Goal: Information Seeking & Learning: Find specific fact

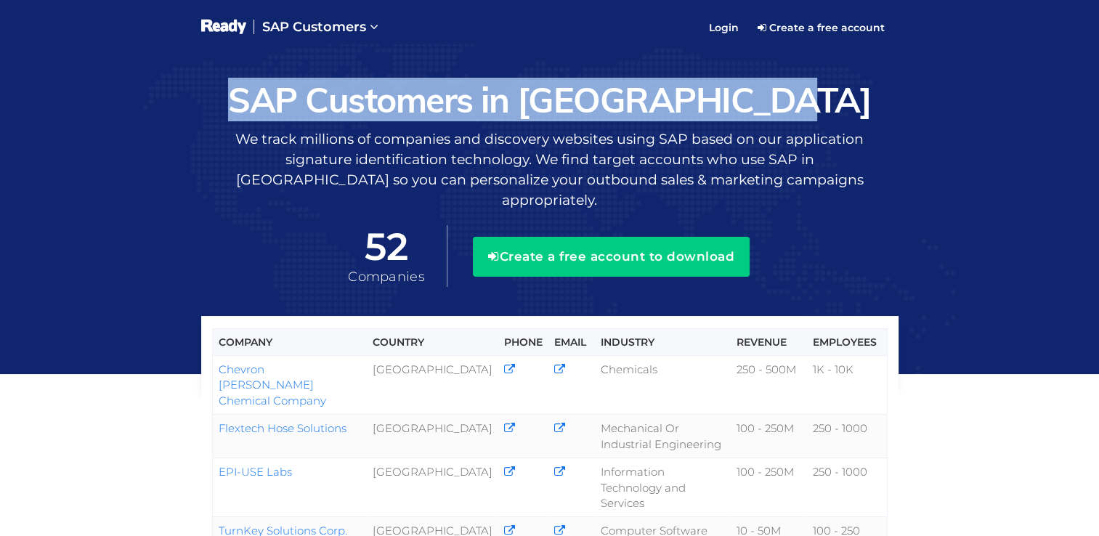
drag, startPoint x: 820, startPoint y: 102, endPoint x: 276, endPoint y: 103, distance: 544.0
click at [278, 102] on h1 "SAP Customers in [GEOGRAPHIC_DATA]" at bounding box center [549, 100] width 697 height 38
copy h1 "SAP Customers in [GEOGRAPHIC_DATA]"
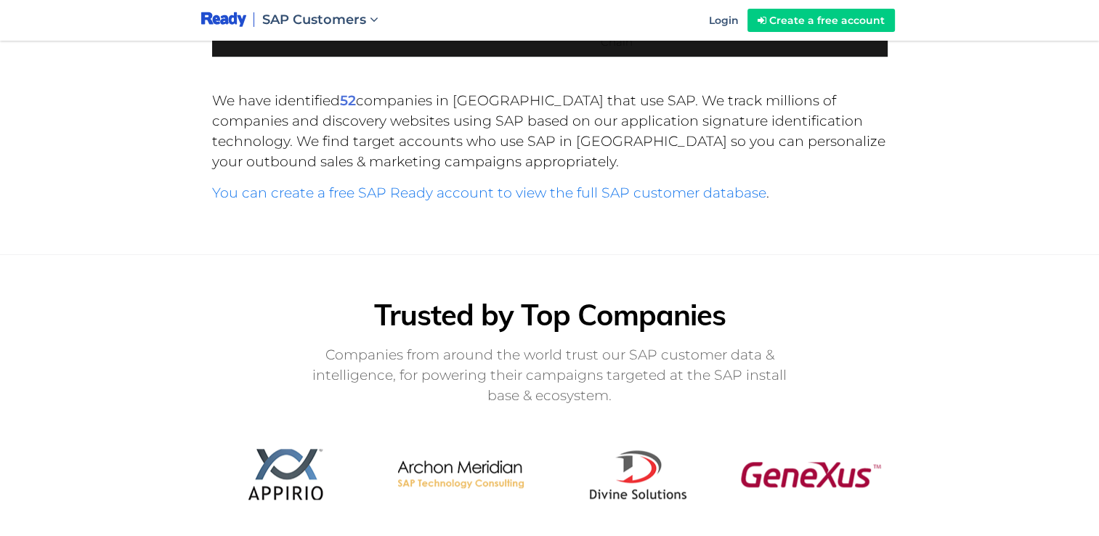
scroll to position [1084, 0]
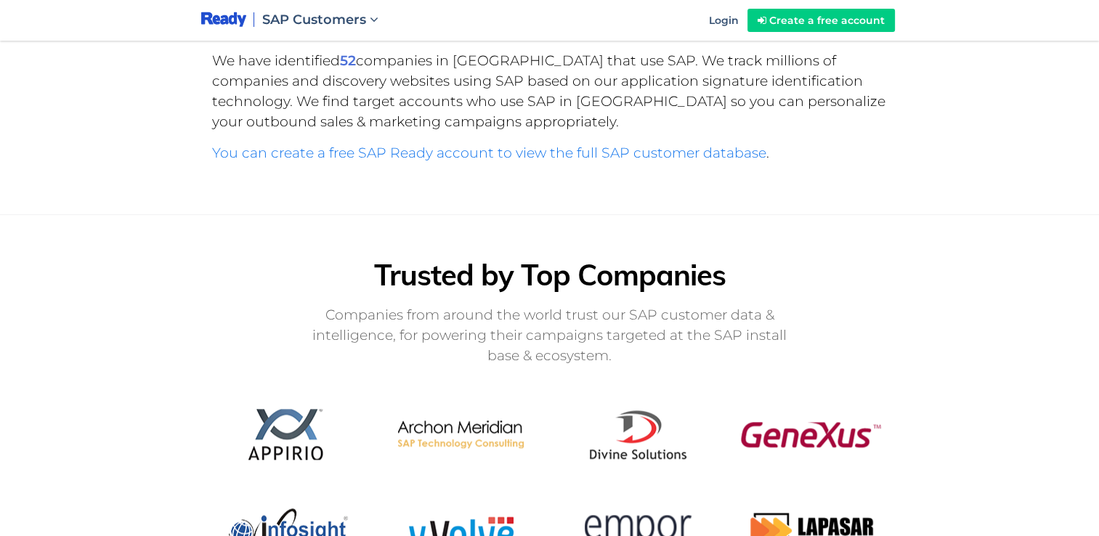
click at [1028, 215] on section "We have identified 52 companies in United Kingdom that use SAP. We track millio…" at bounding box center [549, 144] width 1099 height 142
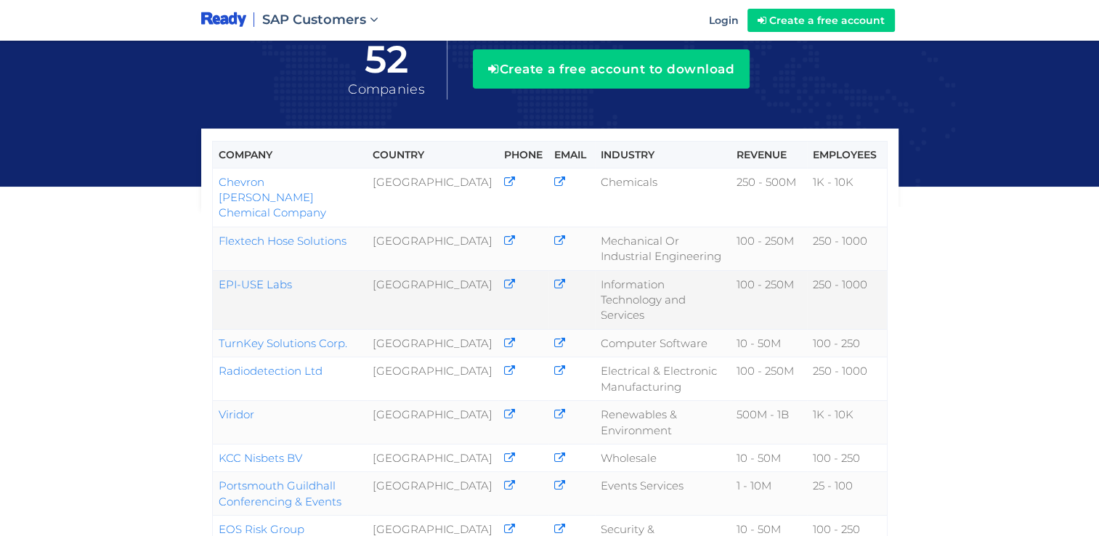
scroll to position [145, 0]
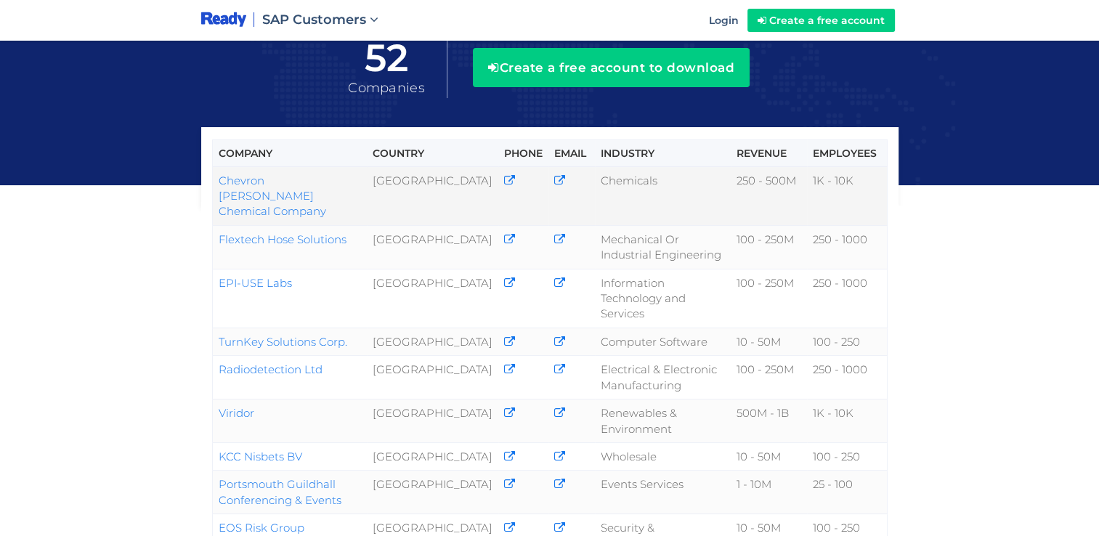
drag, startPoint x: 273, startPoint y: 172, endPoint x: 220, endPoint y: 156, distance: 55.4
click at [220, 166] on td "Chevron Phillips Chemical Company" at bounding box center [289, 195] width 155 height 59
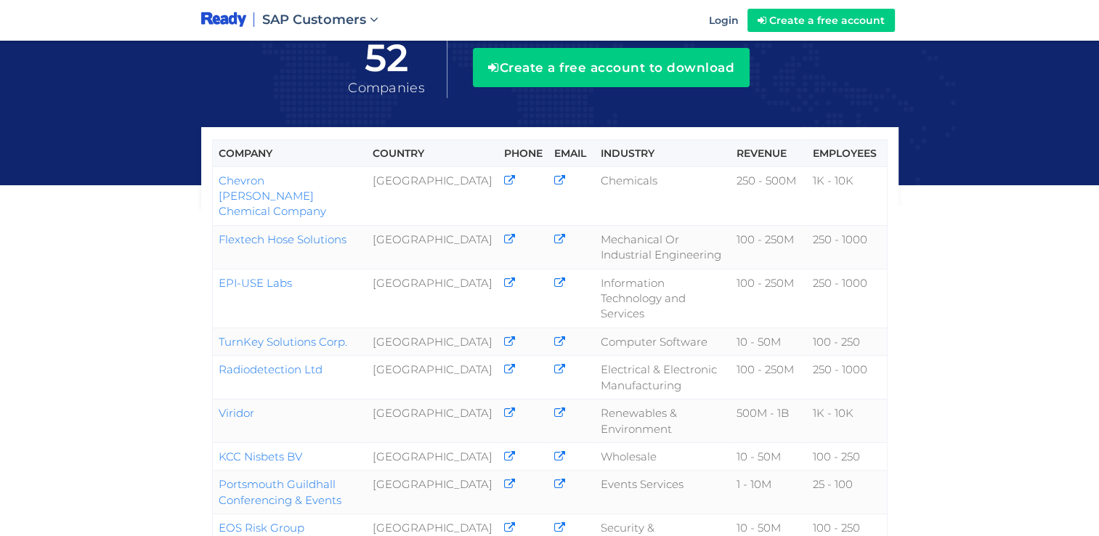
copy link "Chevron Phillips Chemical Company"
click at [978, 312] on div "Company Country Phone Email Industry Revenue Employees Chevron Phillips Chemica…" at bounding box center [549, 433] width 1099 height 1156
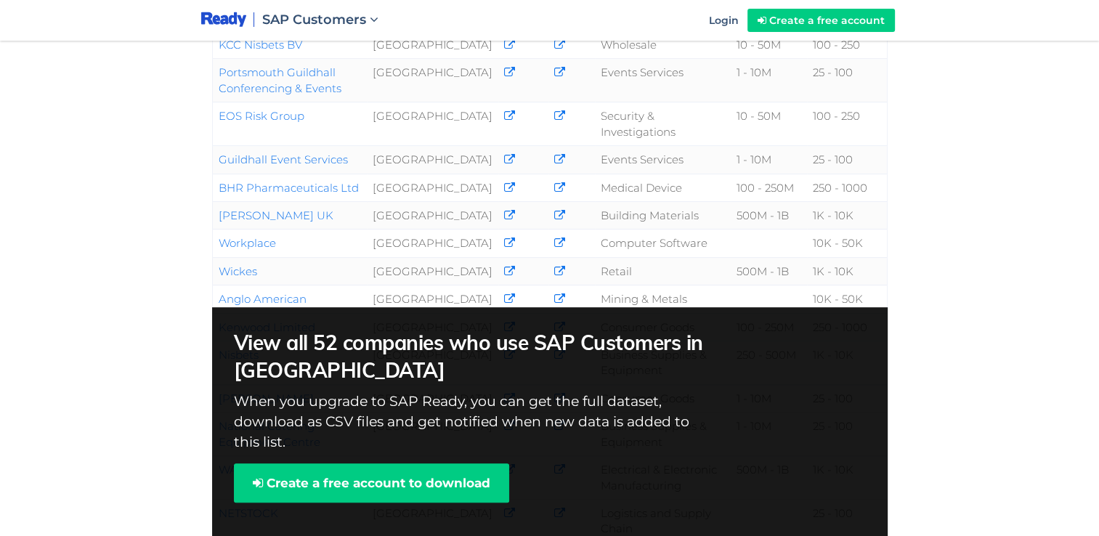
scroll to position [526, 0]
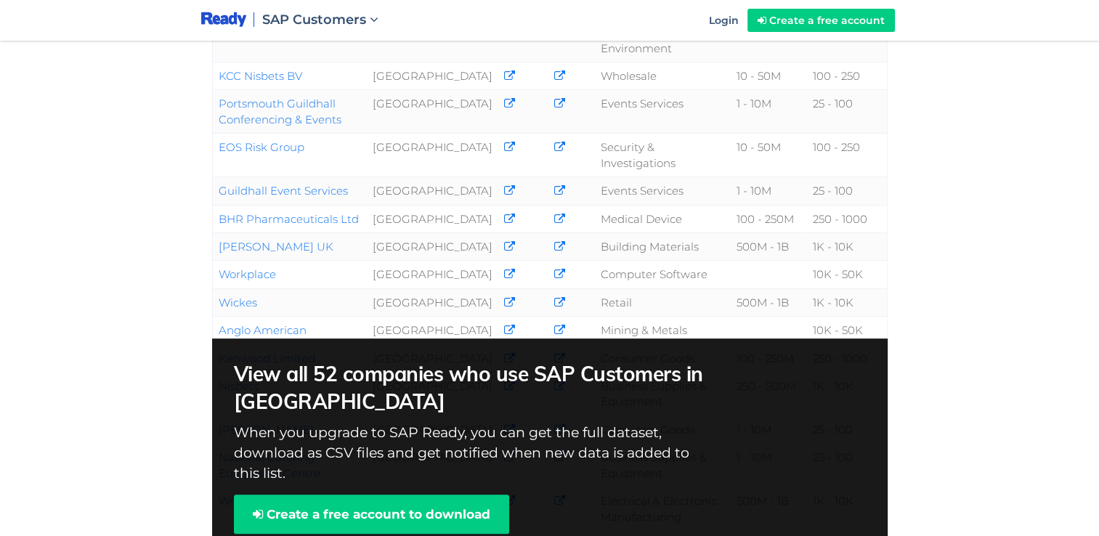
click at [168, 333] on div "Company Country Phone Email Industry Revenue Employees Chevron Phillips Chemica…" at bounding box center [549, 52] width 1099 height 1156
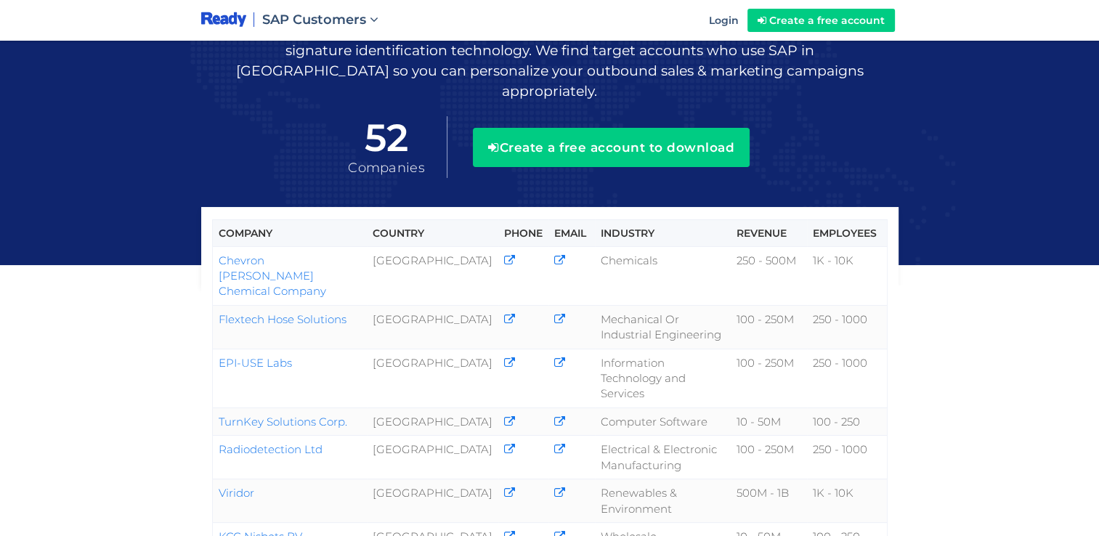
scroll to position [0, 0]
